Goal: Communication & Community: Answer question/provide support

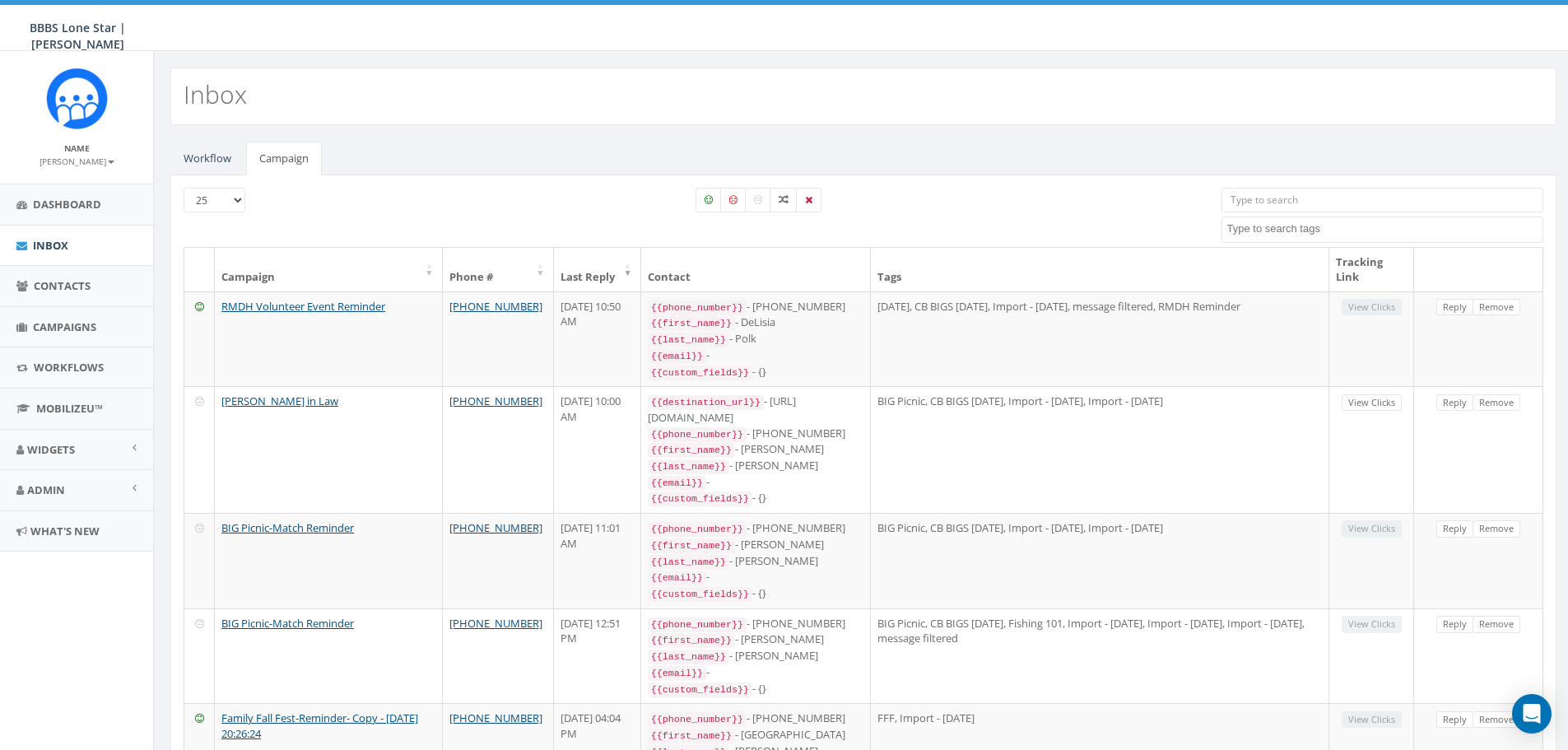
select select
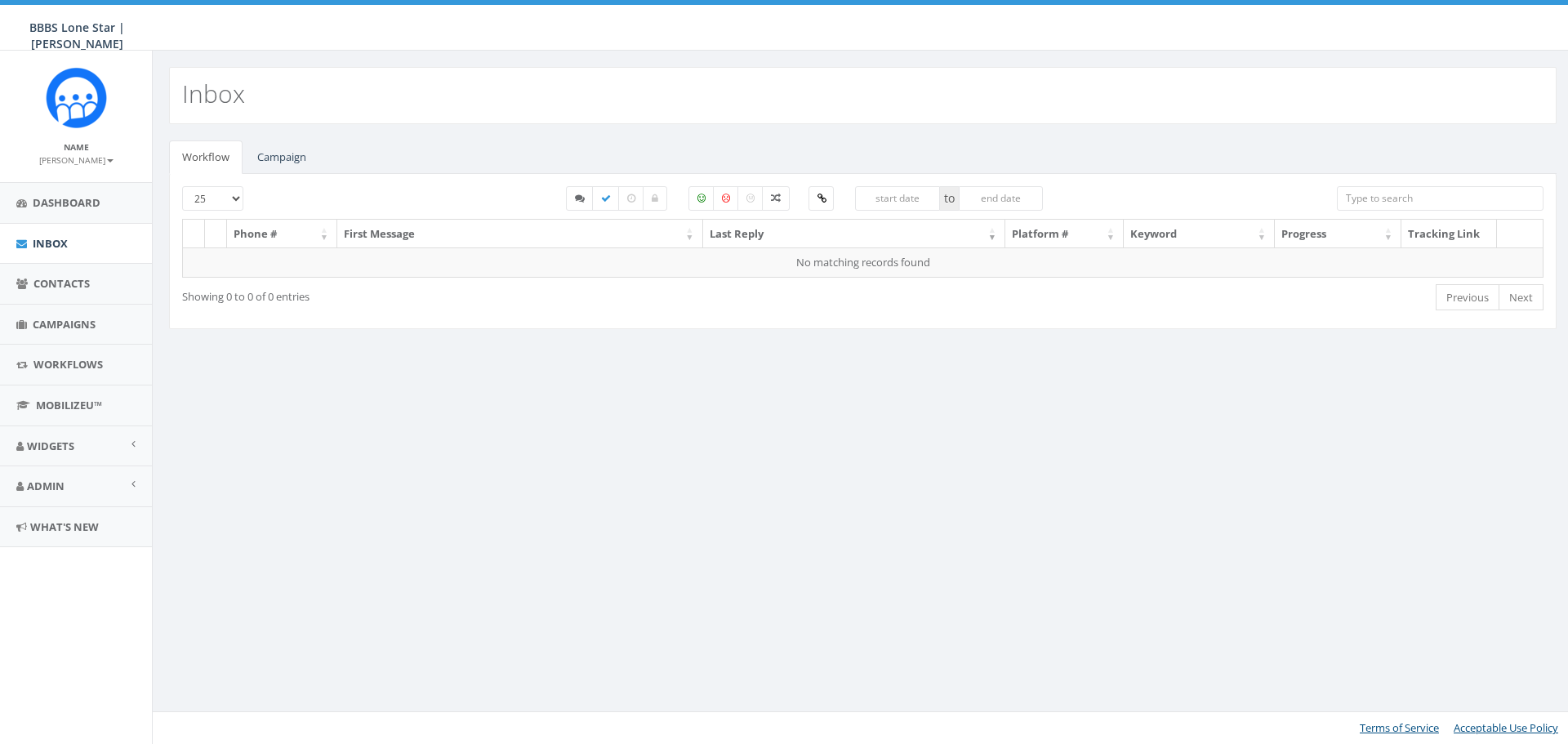
select select
drag, startPoint x: 0, startPoint y: 0, endPoint x: 275, endPoint y: 164, distance: 320.2
click at [275, 164] on link "Campaign" at bounding box center [282, 158] width 75 height 33
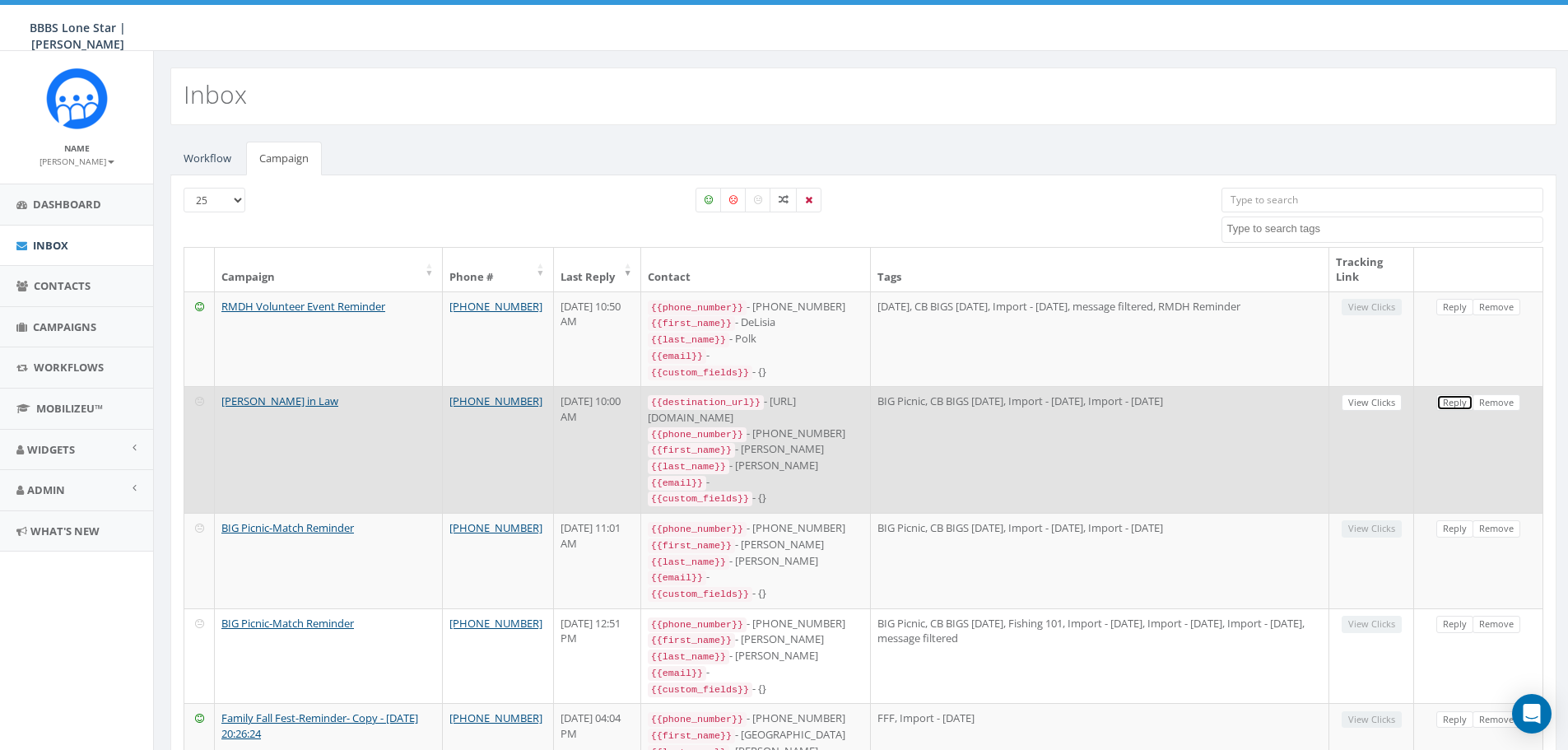
click at [1459, 394] on link "Reply" at bounding box center [1454, 403] width 37 height 18
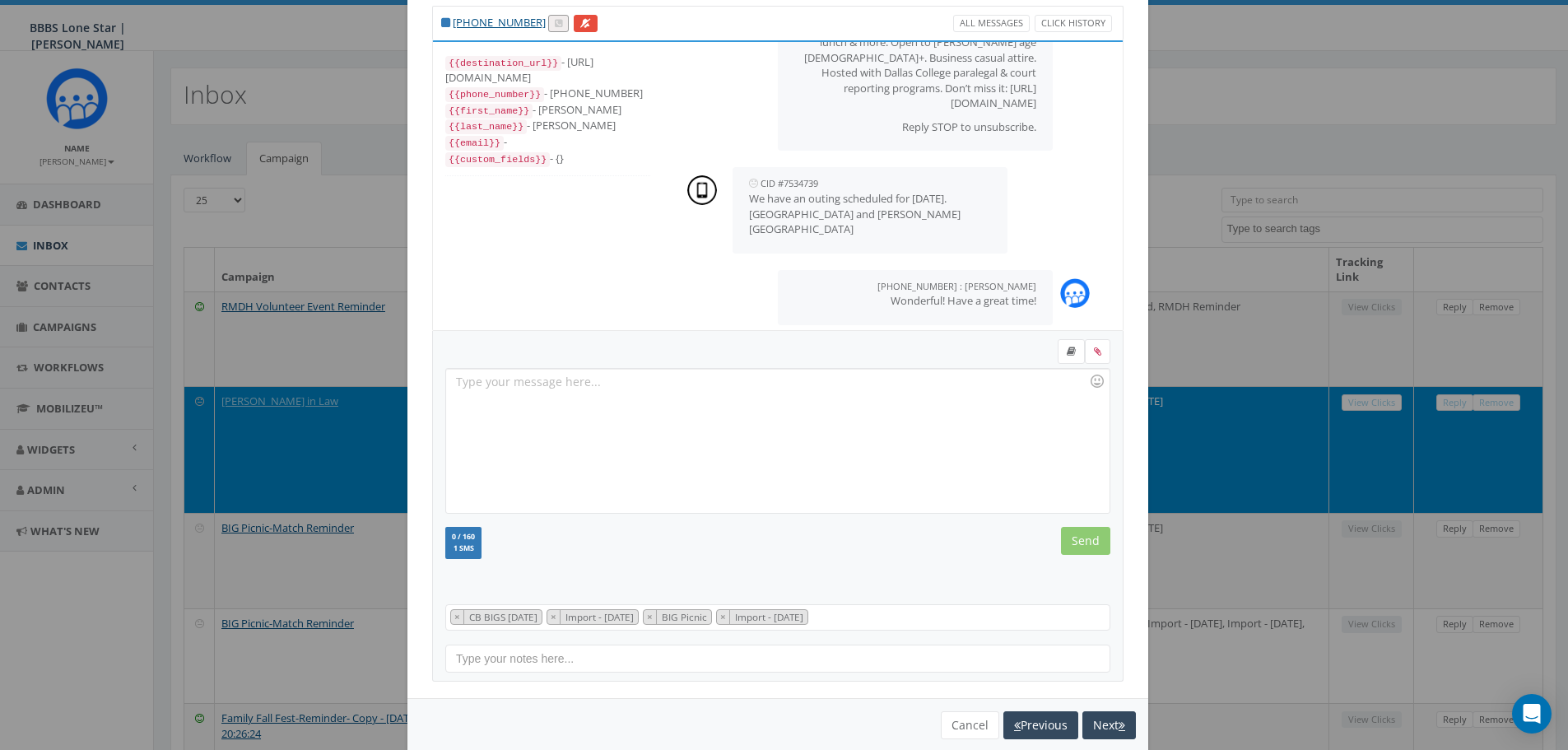
scroll to position [75, 0]
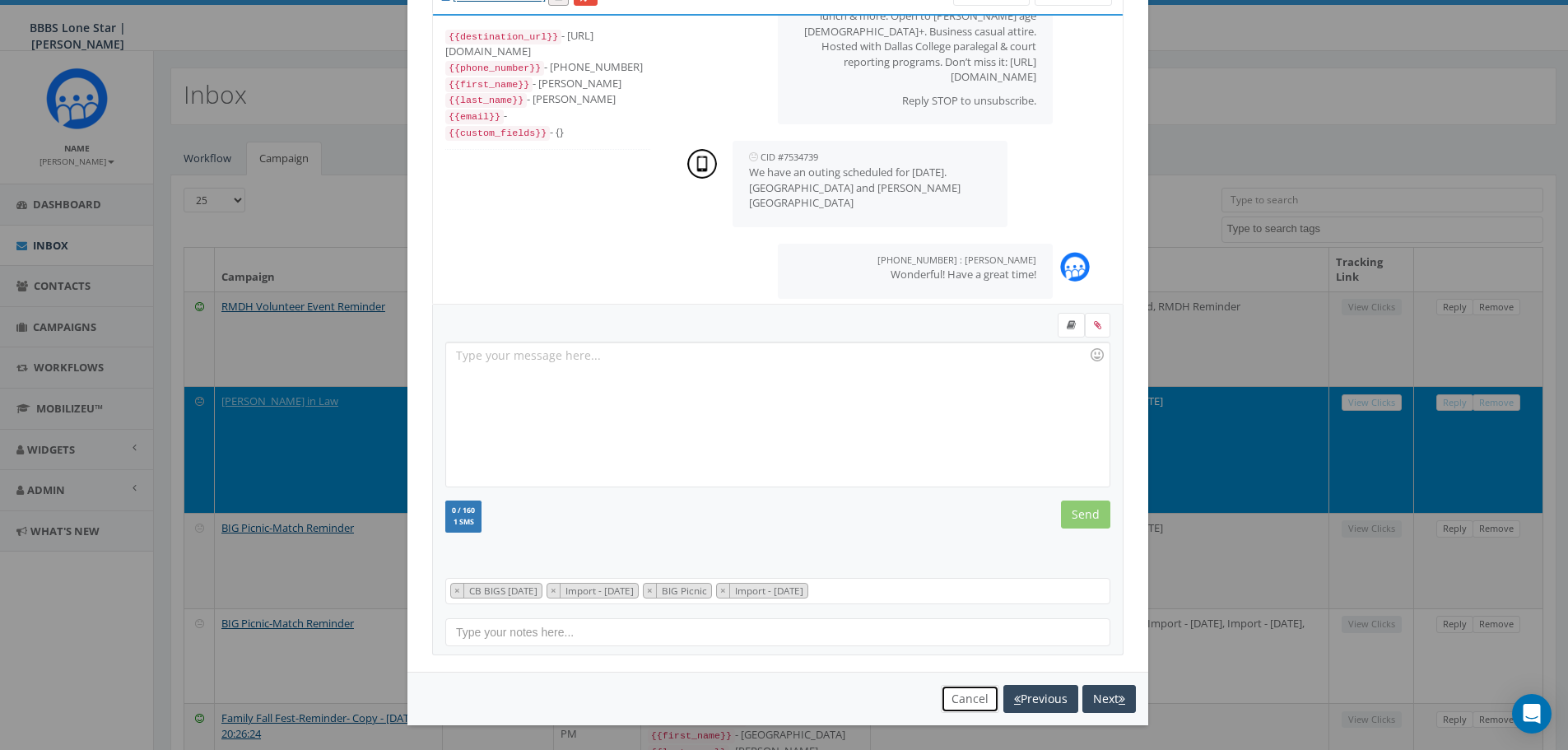
click at [960, 698] on button "Cancel" at bounding box center [970, 699] width 58 height 28
